Goal: Navigation & Orientation: Find specific page/section

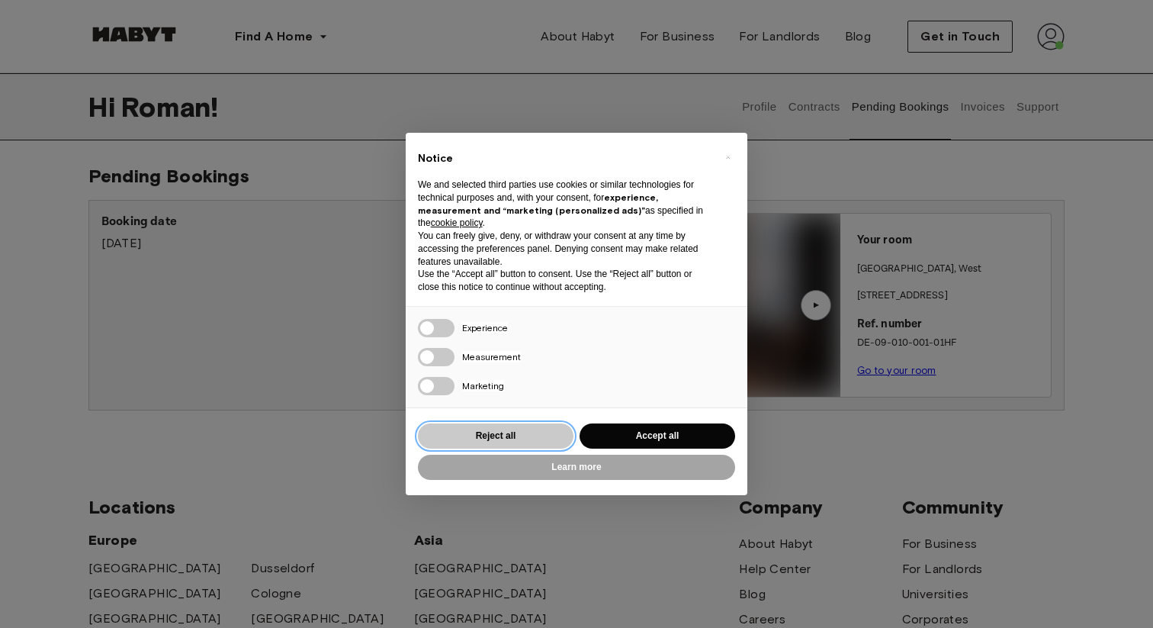
click at [559, 439] on button "Reject all" at bounding box center [496, 435] width 156 height 25
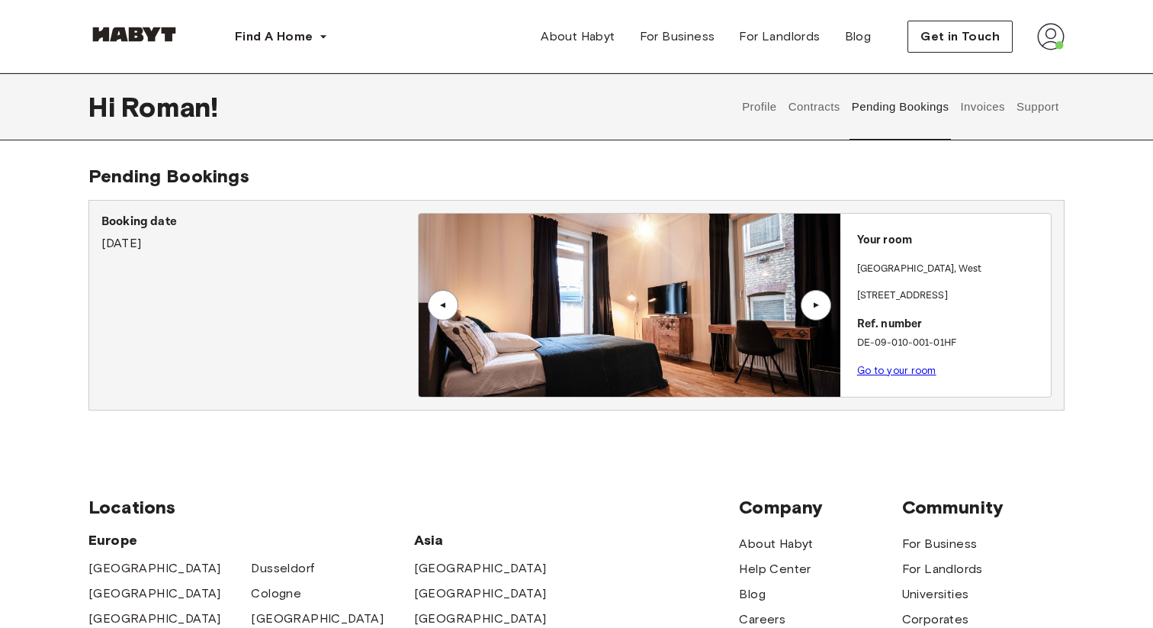
click at [808, 107] on button "Contracts" at bounding box center [814, 106] width 56 height 67
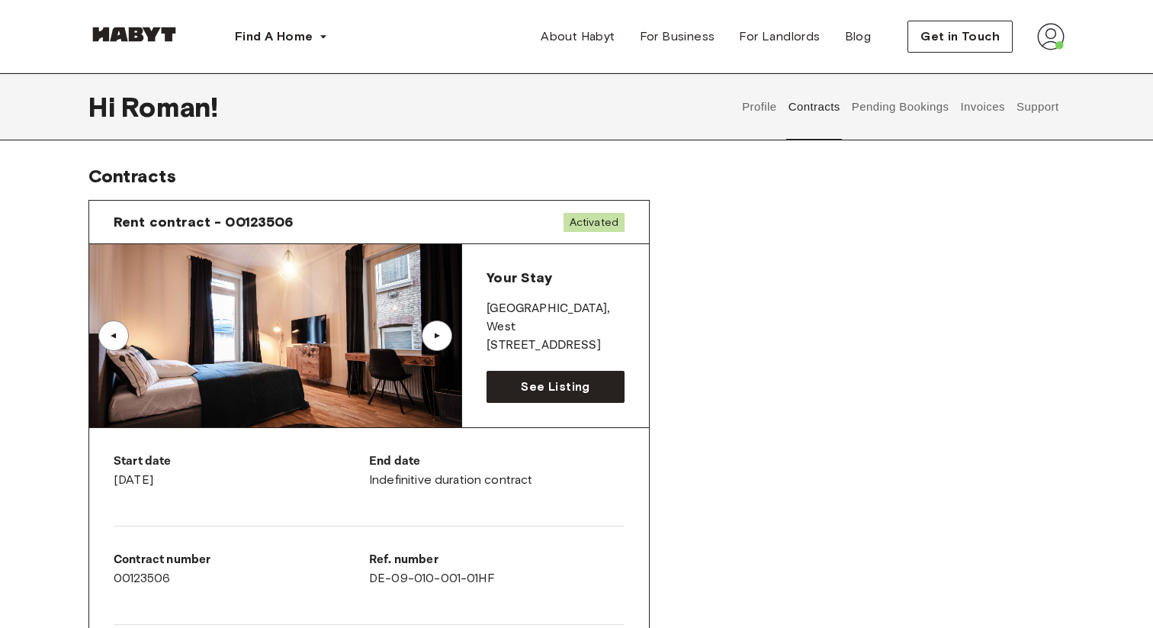
click at [766, 104] on button "Profile" at bounding box center [759, 106] width 39 height 67
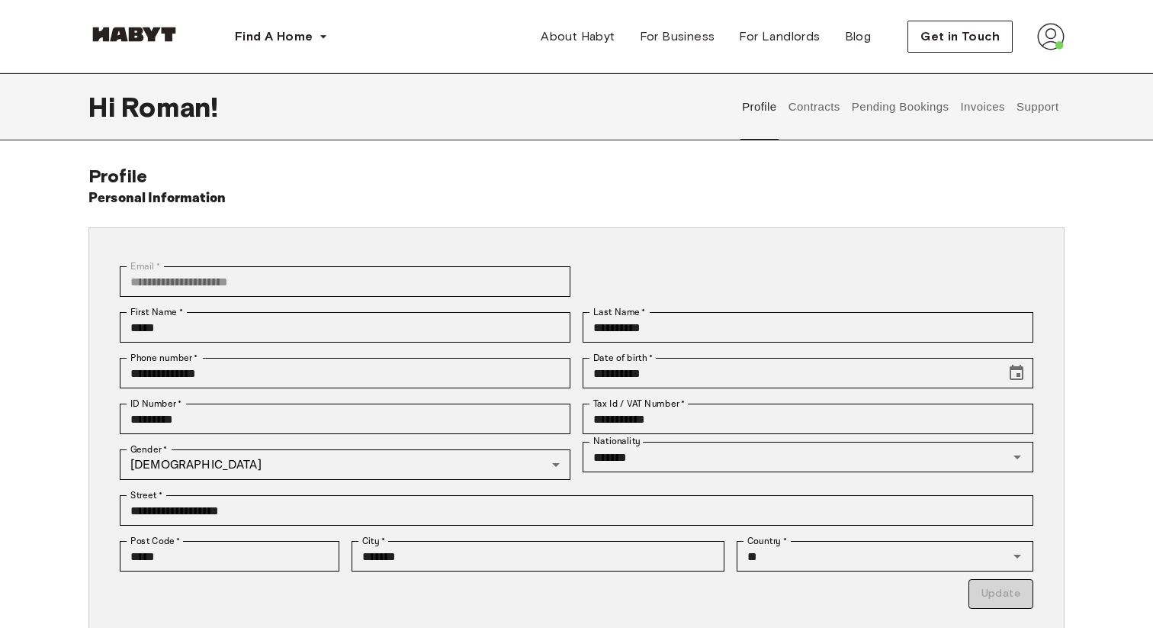
click at [834, 101] on button "Contracts" at bounding box center [814, 106] width 56 height 67
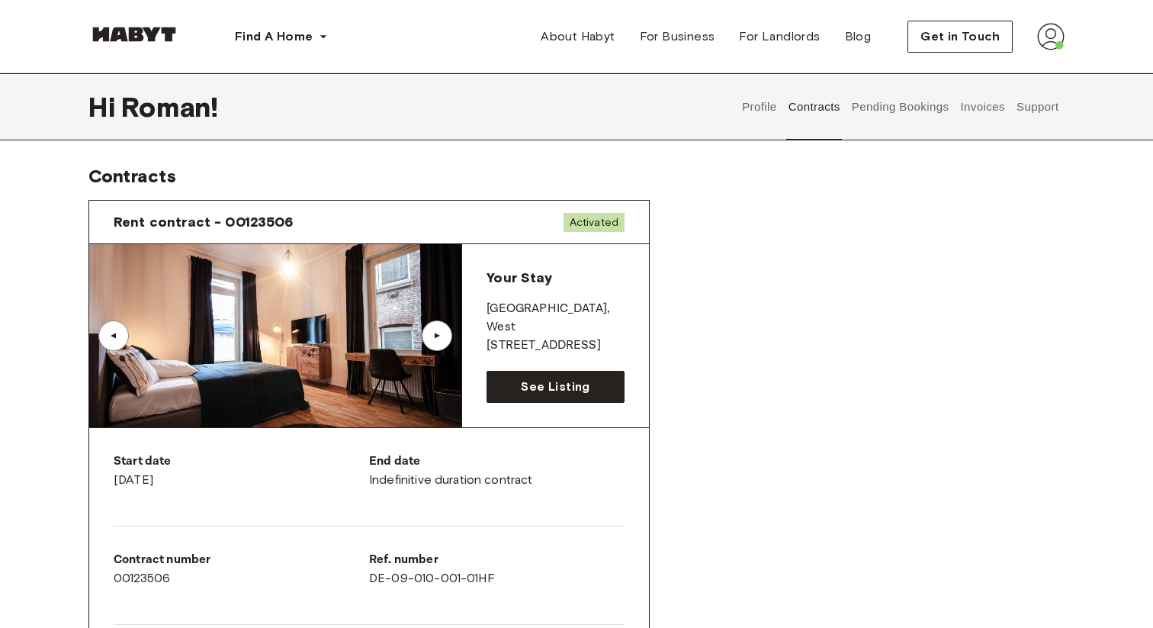
click at [894, 101] on button "Pending Bookings" at bounding box center [899, 106] width 101 height 67
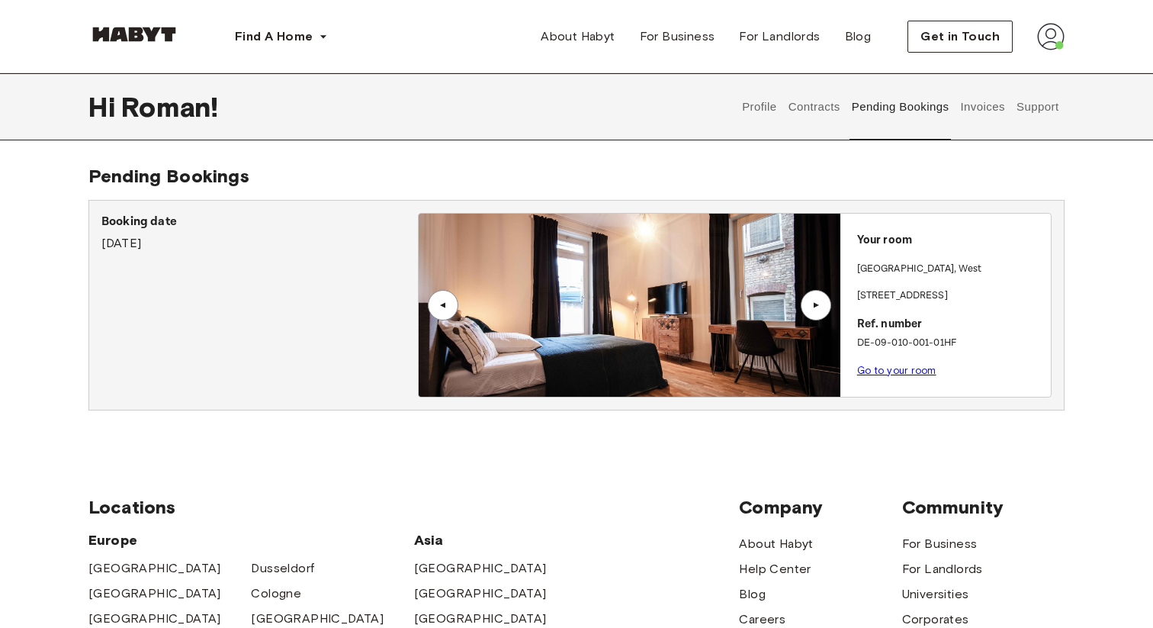
click at [965, 100] on button "Invoices" at bounding box center [983, 106] width 48 height 67
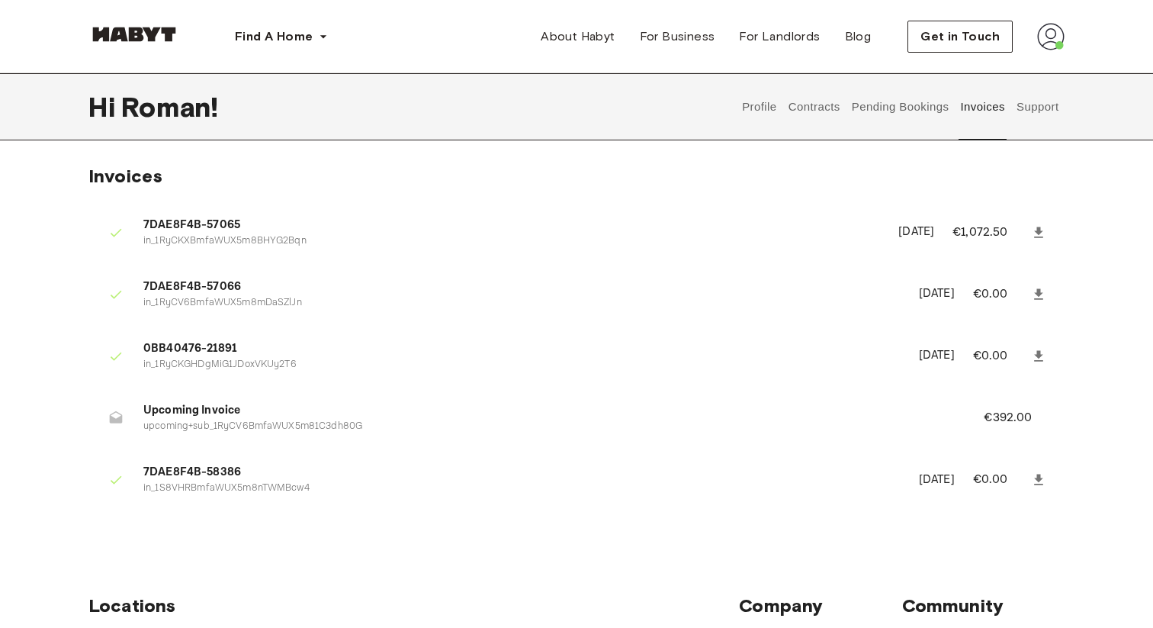
click at [913, 114] on button "Pending Bookings" at bounding box center [899, 106] width 101 height 67
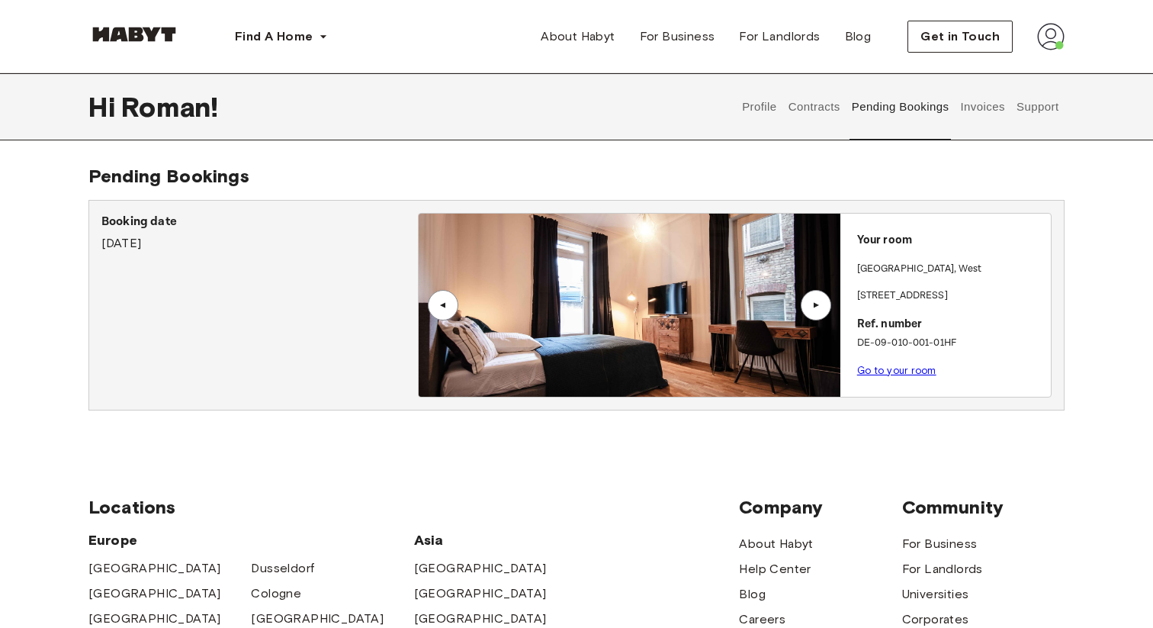
click at [918, 374] on link "Go to your room" at bounding box center [896, 370] width 79 height 11
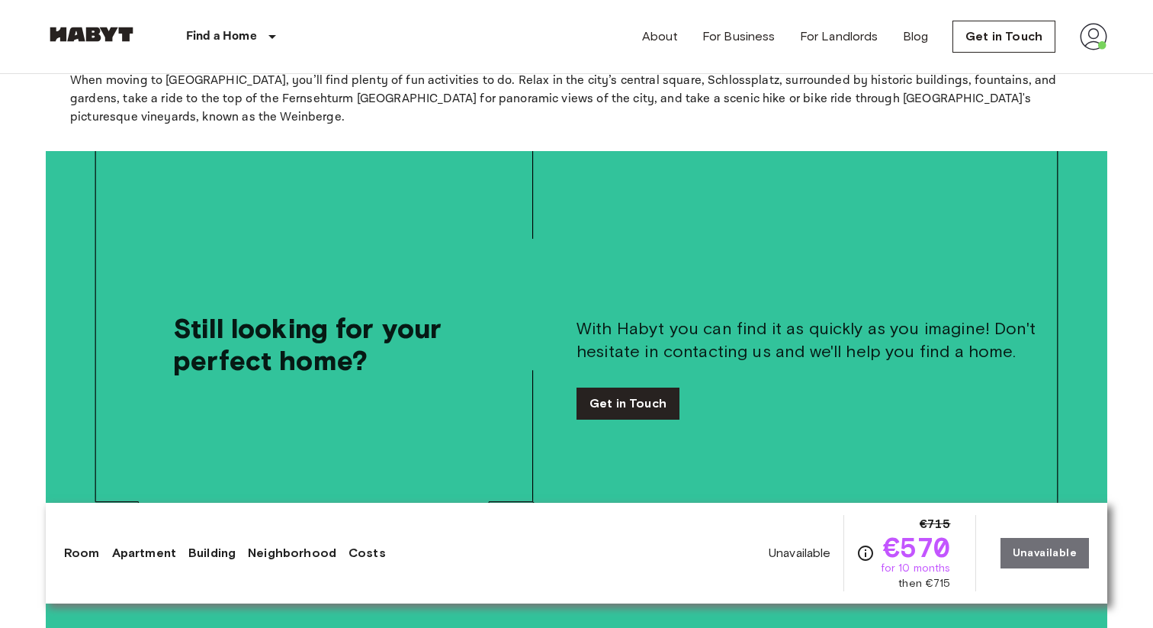
scroll to position [2757, 0]
